Goal: Complete application form

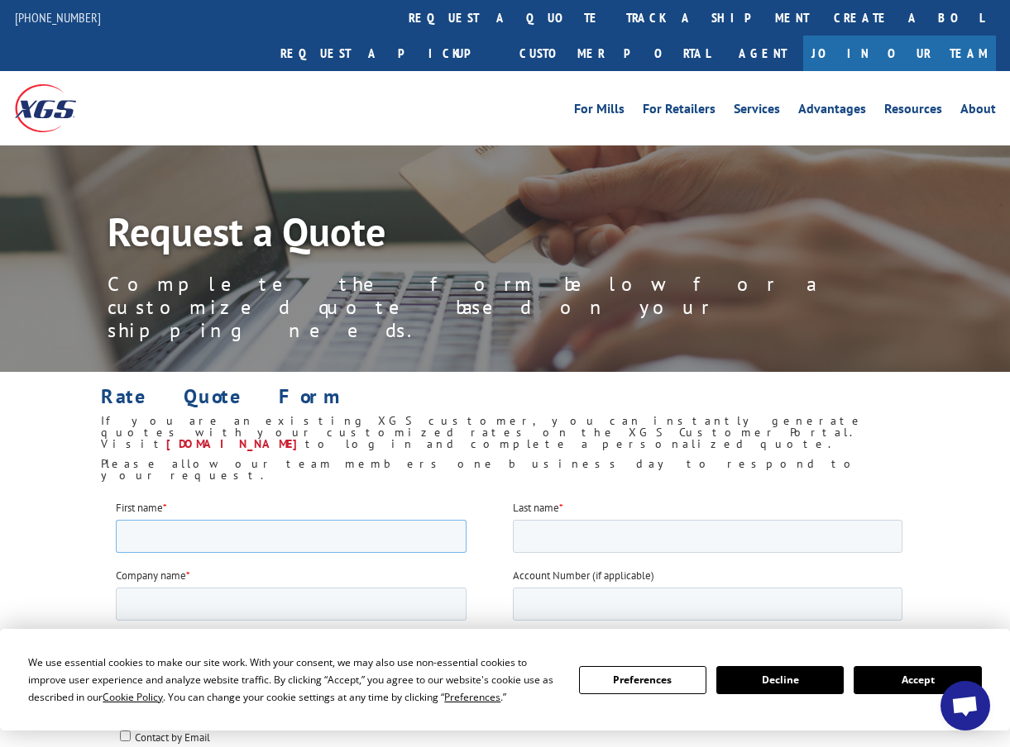
click at [131, 542] on input "First name *" at bounding box center [291, 535] width 351 height 33
type input "[PERSON_NAME]"
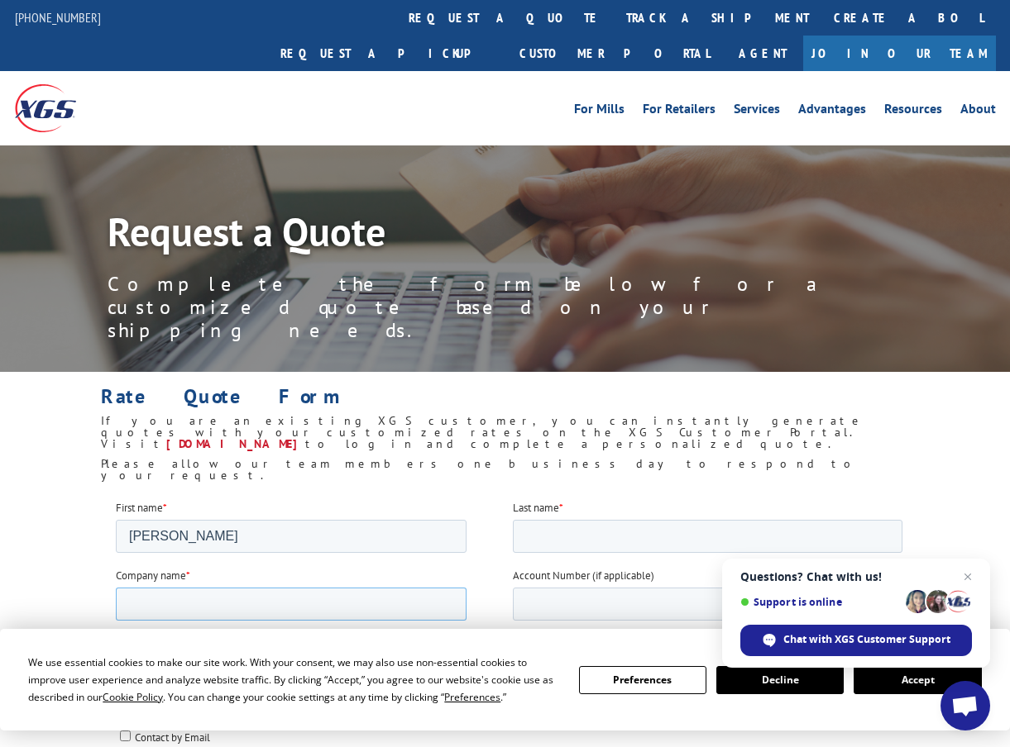
click at [140, 600] on input "Company name *" at bounding box center [291, 603] width 351 height 33
type input "[PERSON_NAME] Surface Solutions Inc."
click at [298, 682] on input "Email *" at bounding box center [291, 671] width 351 height 33
type input "[EMAIL_ADDRESS][DOMAIN_NAME]"
click at [548, 671] on input "Phone number *" at bounding box center [708, 671] width 390 height 33
